Goal: Task Accomplishment & Management: Use online tool/utility

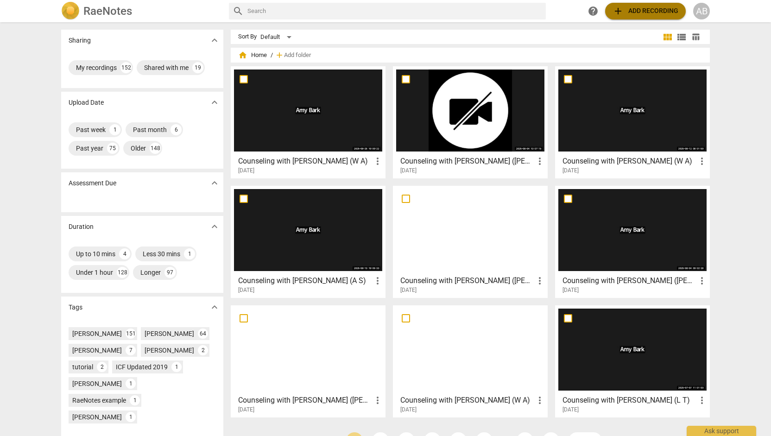
click at [619, 11] on span "add" at bounding box center [617, 11] width 11 height 11
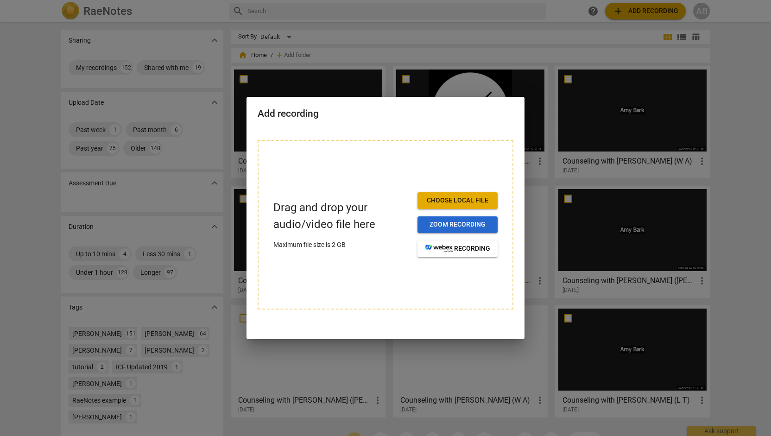
click at [456, 224] on span "Zoom recording" at bounding box center [457, 224] width 65 height 9
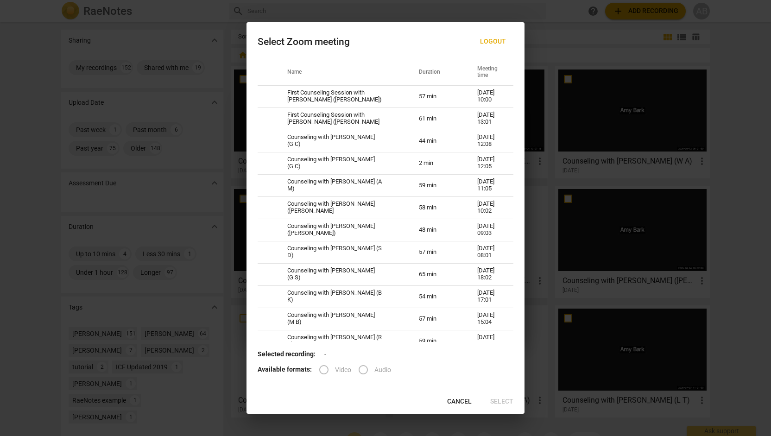
drag, startPoint x: 526, startPoint y: 63, endPoint x: 523, endPoint y: 69, distance: 6.2
click at [523, 69] on div "Select Zoom meeting Logout Name Duration Meeting time First Counseling Session …" at bounding box center [385, 218] width 771 height 436
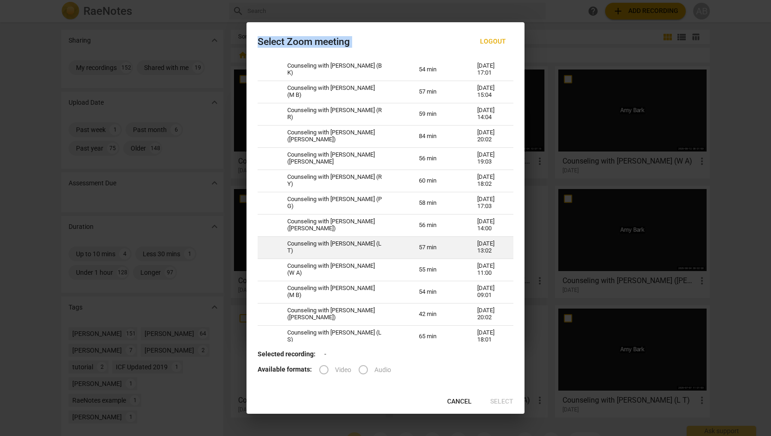
scroll to position [228, 0]
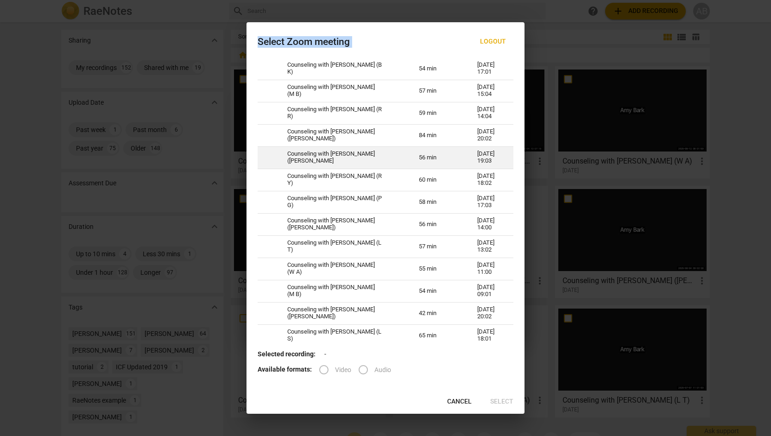
click at [358, 155] on td "Counseling with [PERSON_NAME] ([PERSON_NAME]" at bounding box center [342, 157] width 132 height 22
radio input "true"
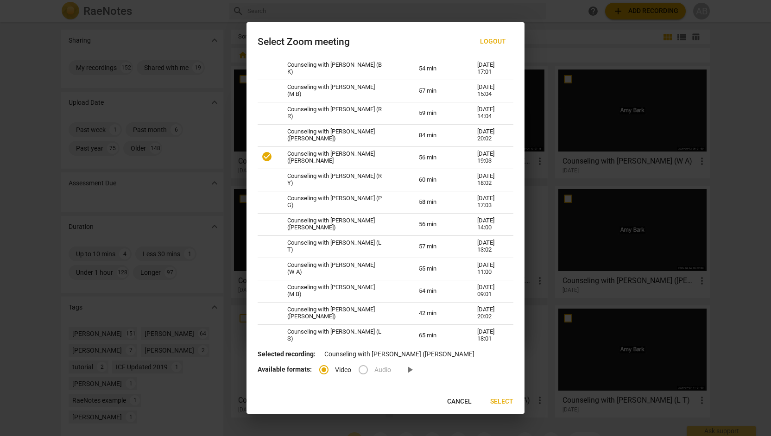
click at [506, 401] on span "Select" at bounding box center [501, 401] width 23 height 9
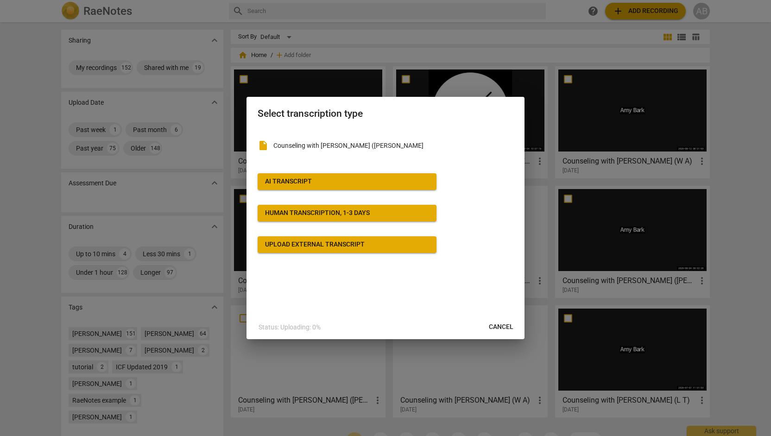
click at [417, 183] on span "AI Transcript" at bounding box center [347, 181] width 164 height 9
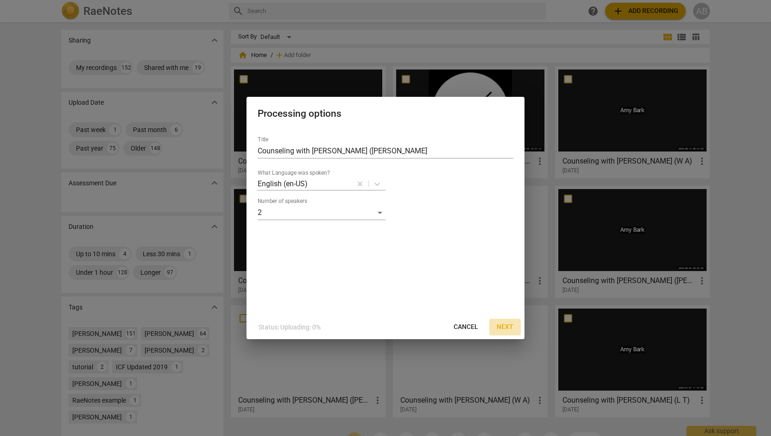
click at [508, 333] on button "Next" at bounding box center [504, 327] width 31 height 17
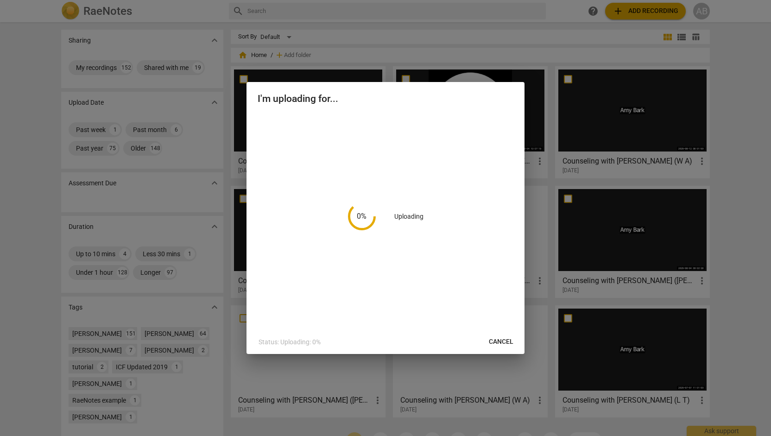
click at [508, 333] on div "I'm uploading for... 0 % Uploading Status: Uploading: 0% Cancel" at bounding box center [385, 218] width 278 height 272
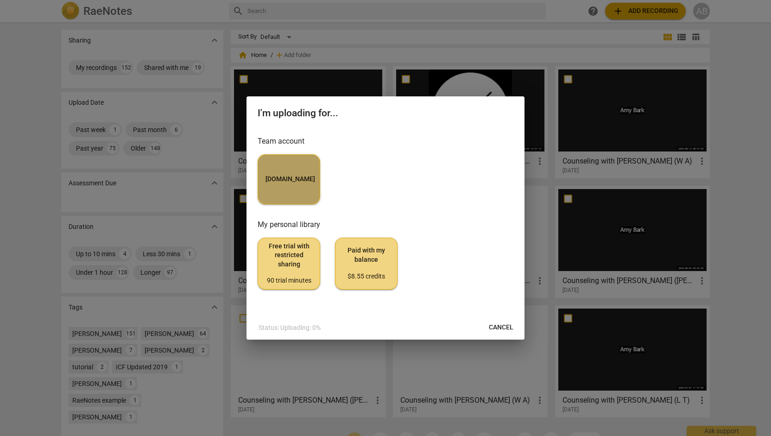
click at [308, 176] on span "[DOMAIN_NAME]" at bounding box center [288, 179] width 47 height 9
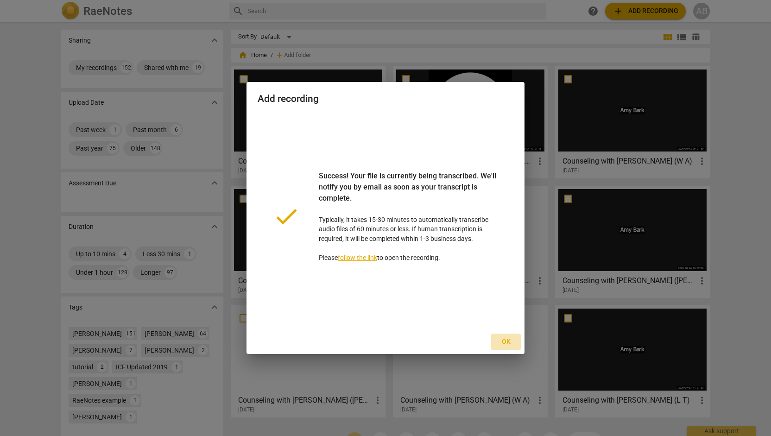
click at [505, 343] on span "Ok" at bounding box center [505, 341] width 15 height 9
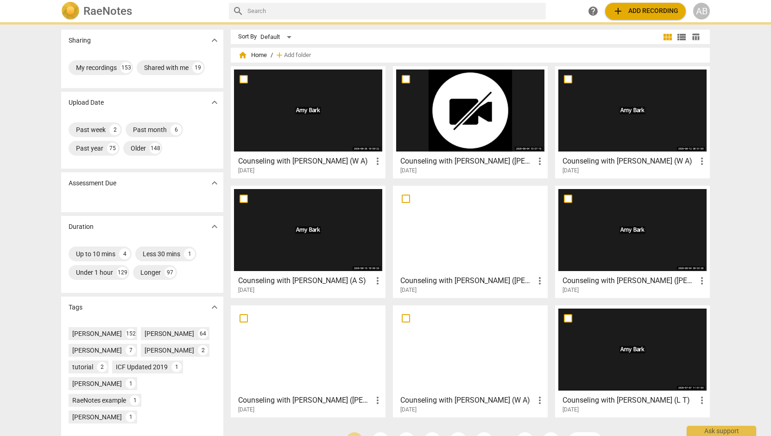
click at [382, 343] on div at bounding box center [308, 349] width 148 height 82
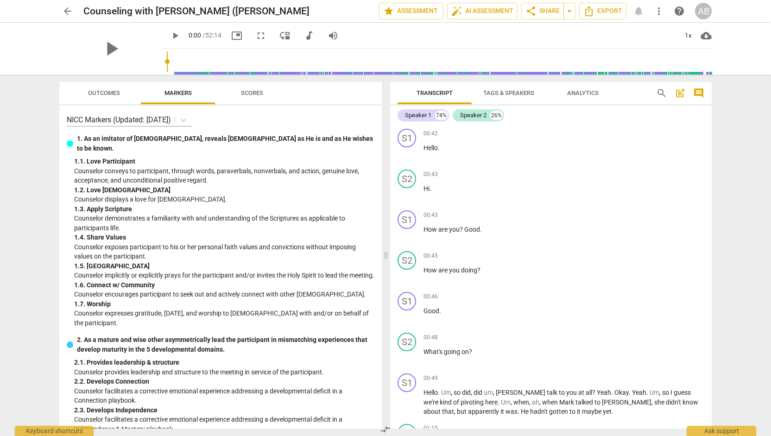
click at [63, 13] on span "arrow_back" at bounding box center [67, 11] width 11 height 11
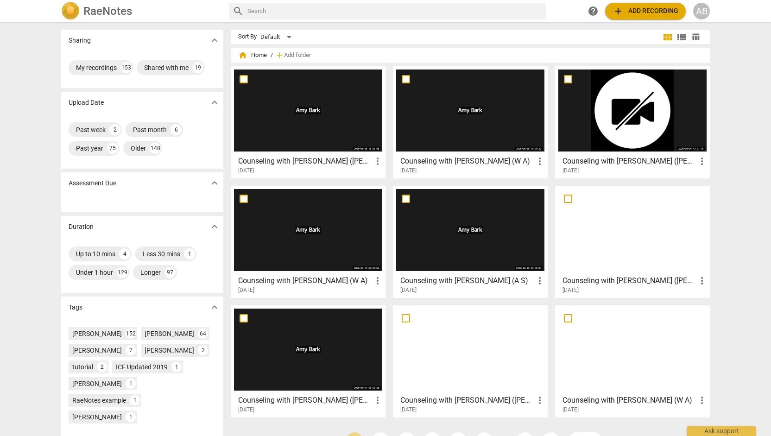
click at [243, 115] on div at bounding box center [308, 110] width 148 height 82
